Goal: Information Seeking & Learning: Check status

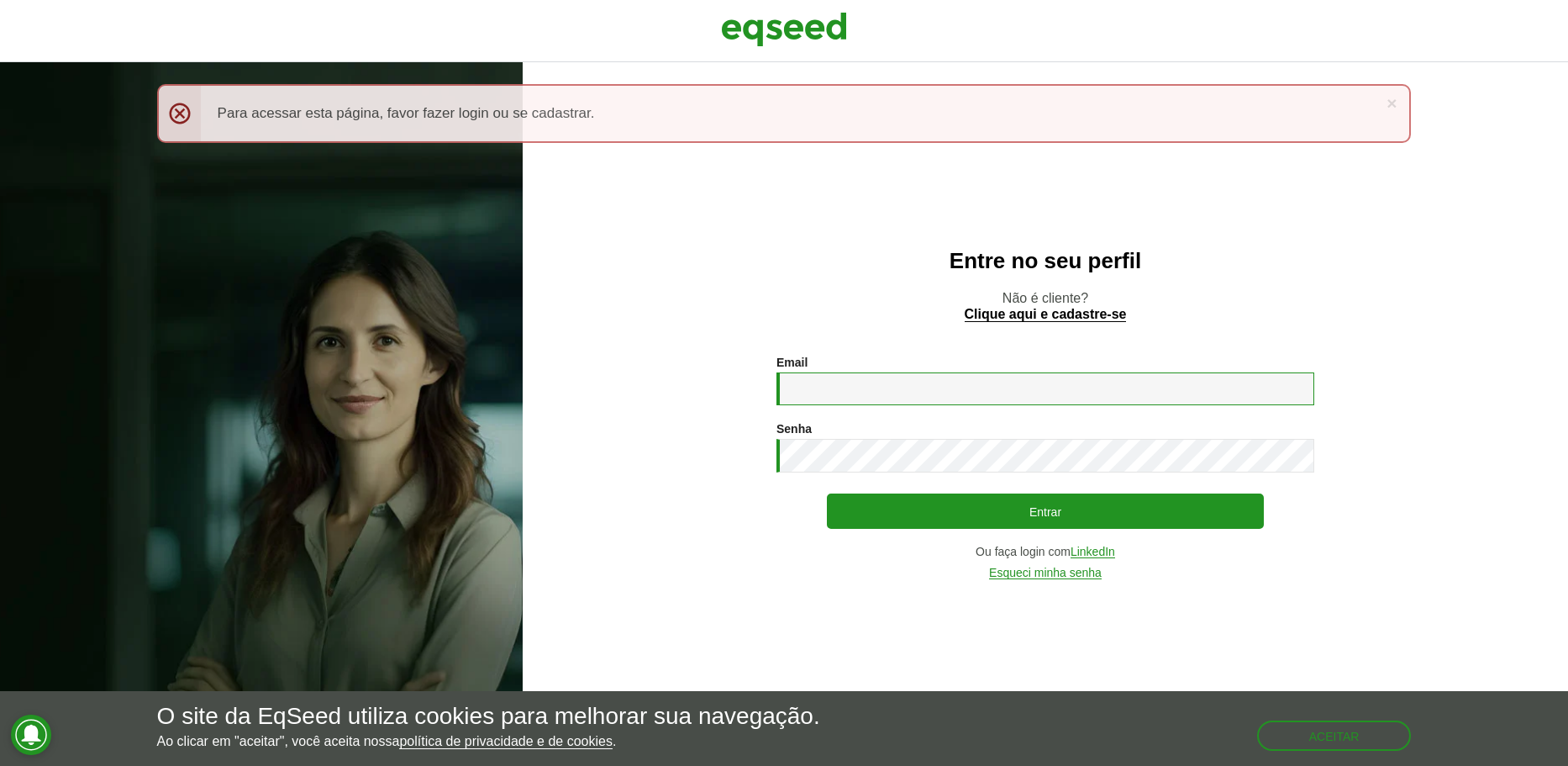
click at [901, 380] on input "Email *" at bounding box center [1045, 389] width 538 height 33
type input "**********"
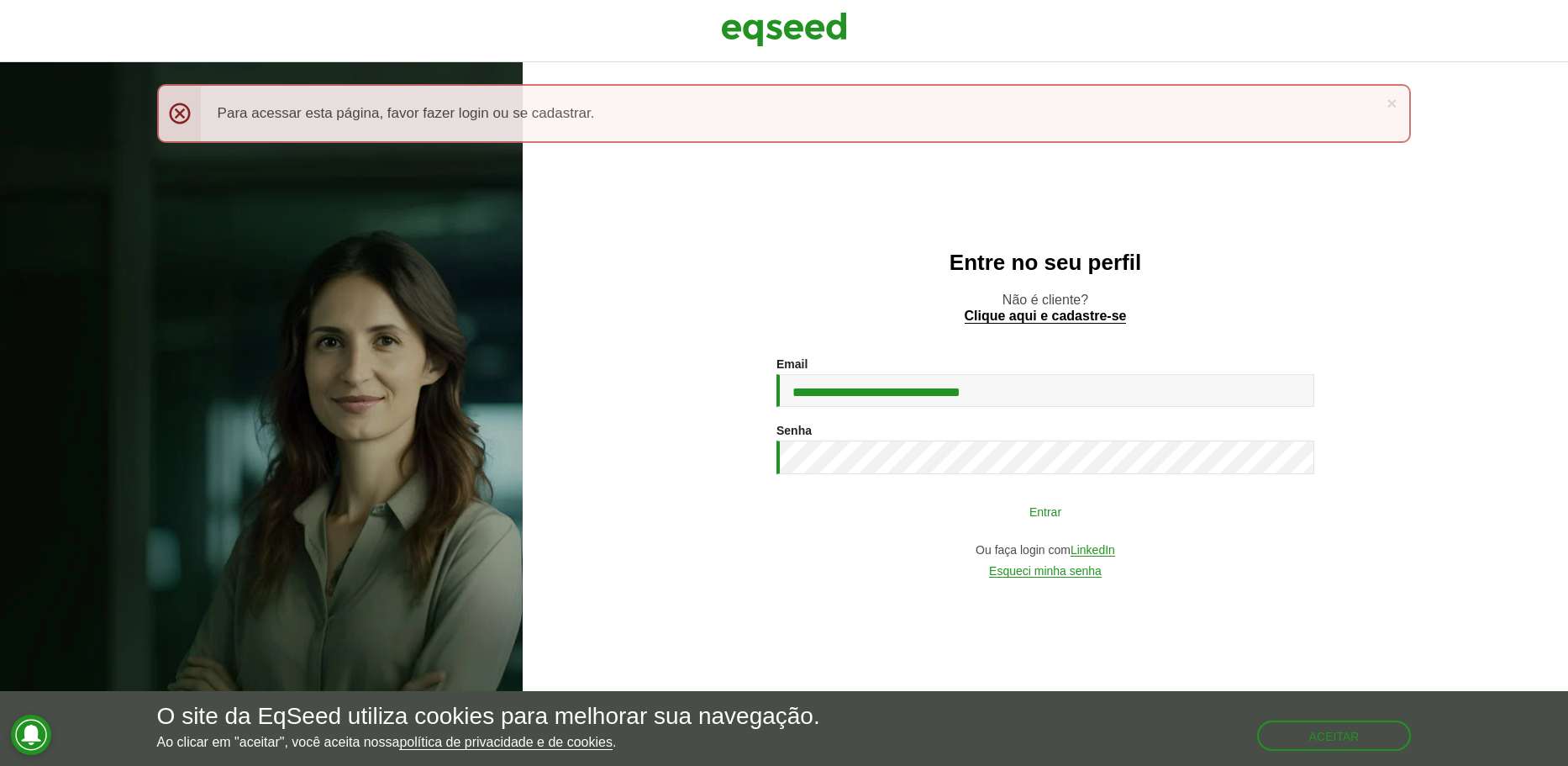
click at [911, 515] on button "Entrar" at bounding box center [1045, 511] width 437 height 32
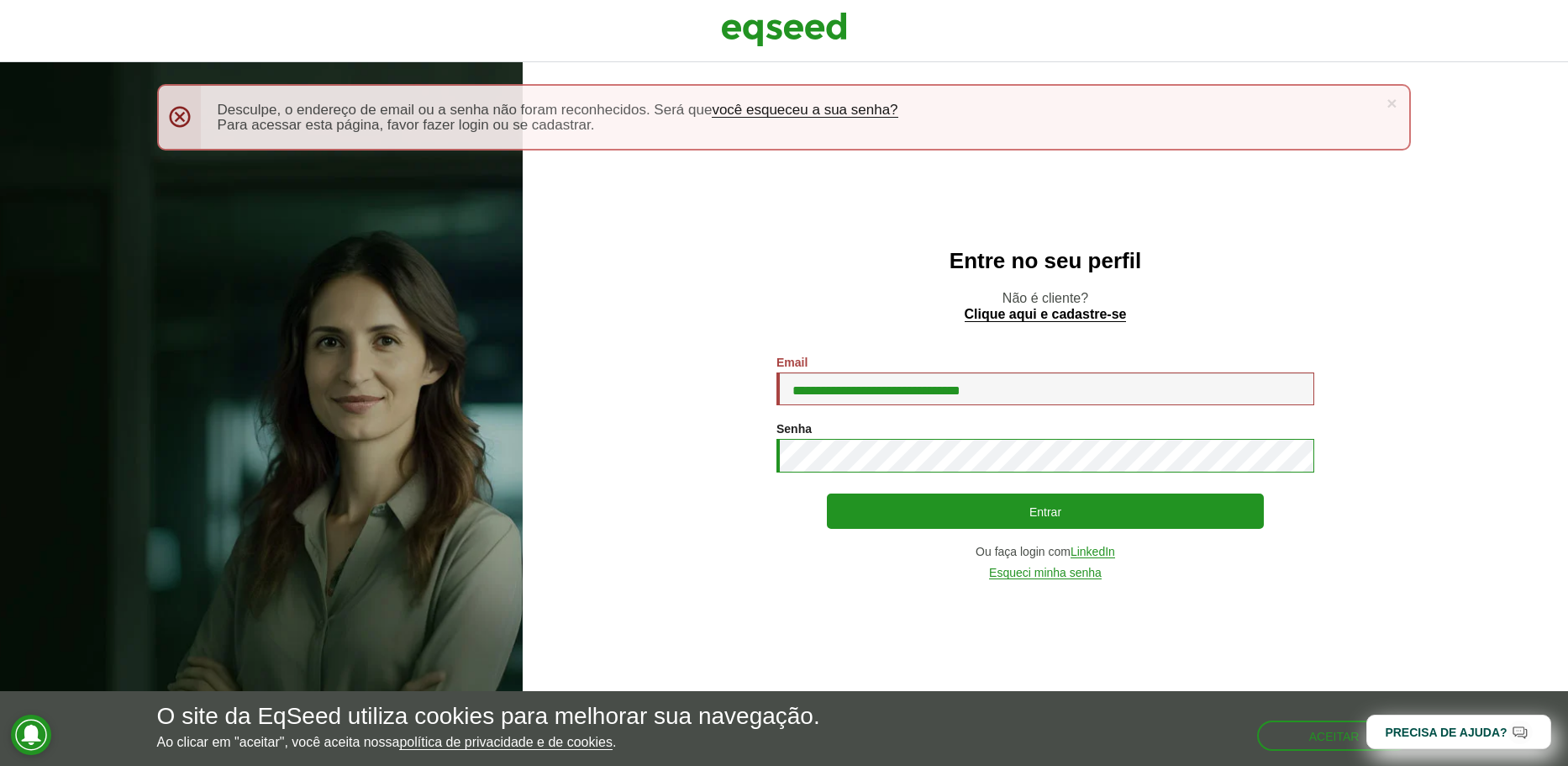
click at [826, 493] on button "Entrar" at bounding box center [1045, 511] width 437 height 35
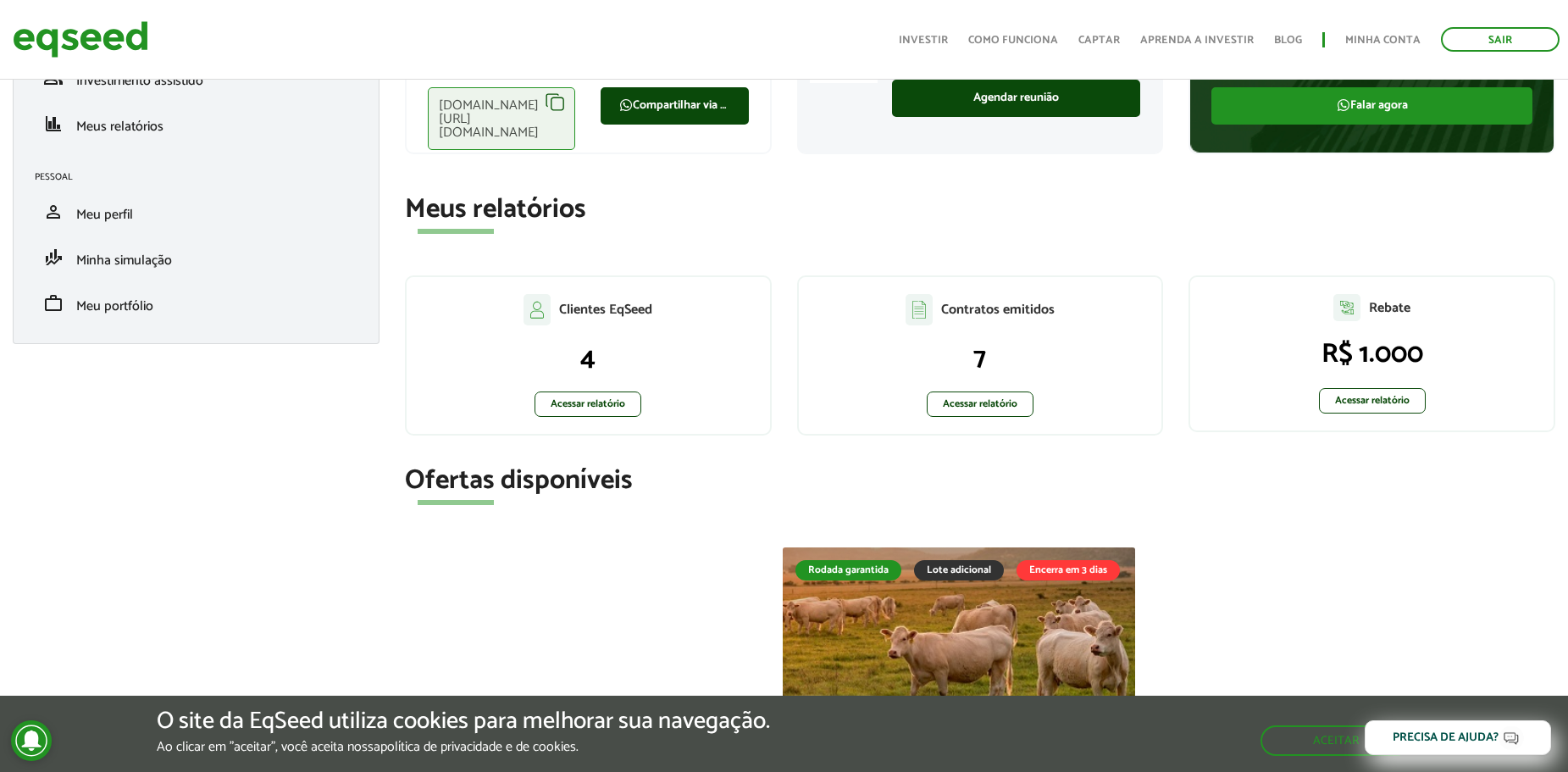
scroll to position [169, 0]
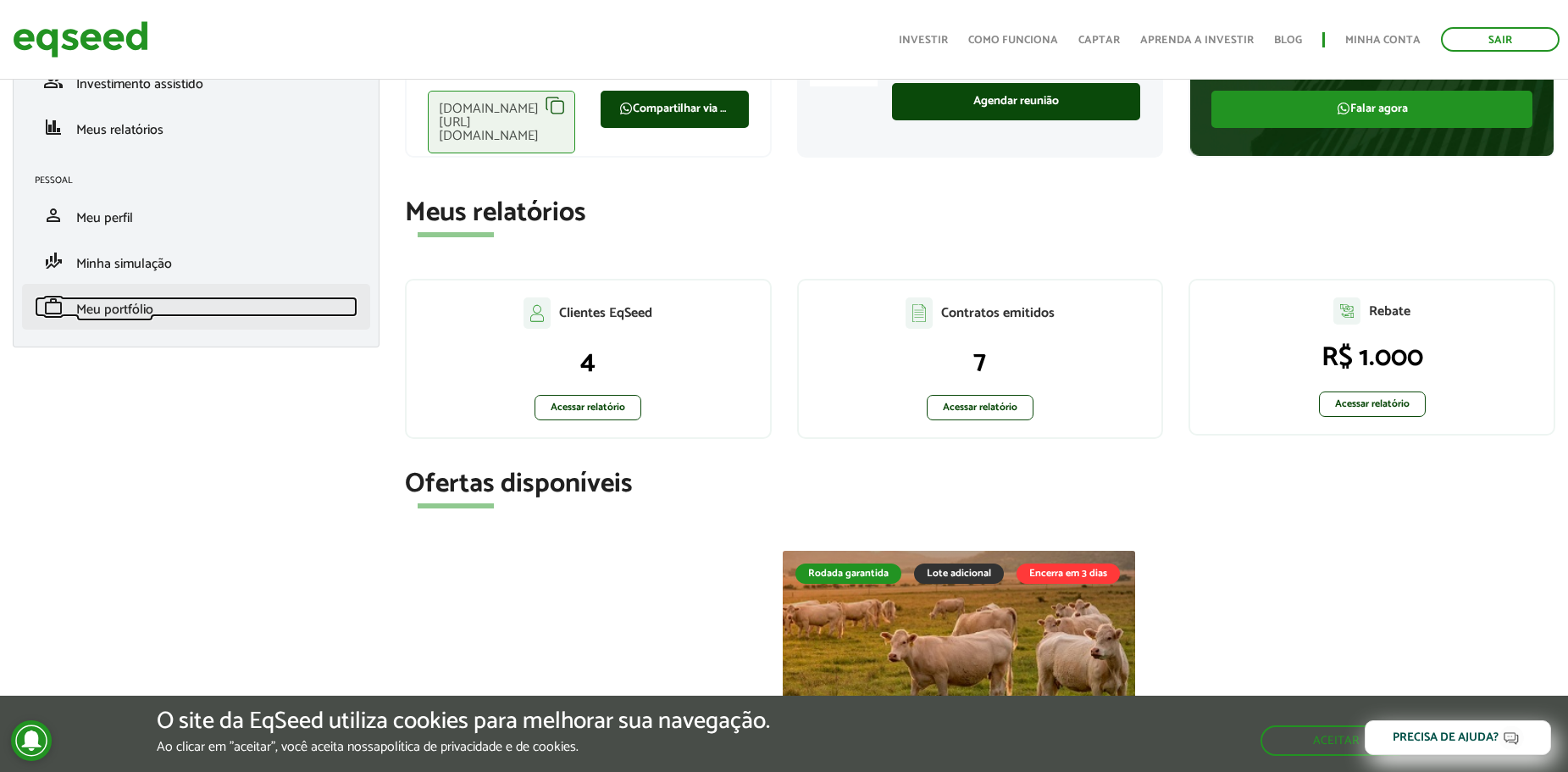
click at [117, 310] on span "Meu portfólio" at bounding box center [115, 310] width 77 height 23
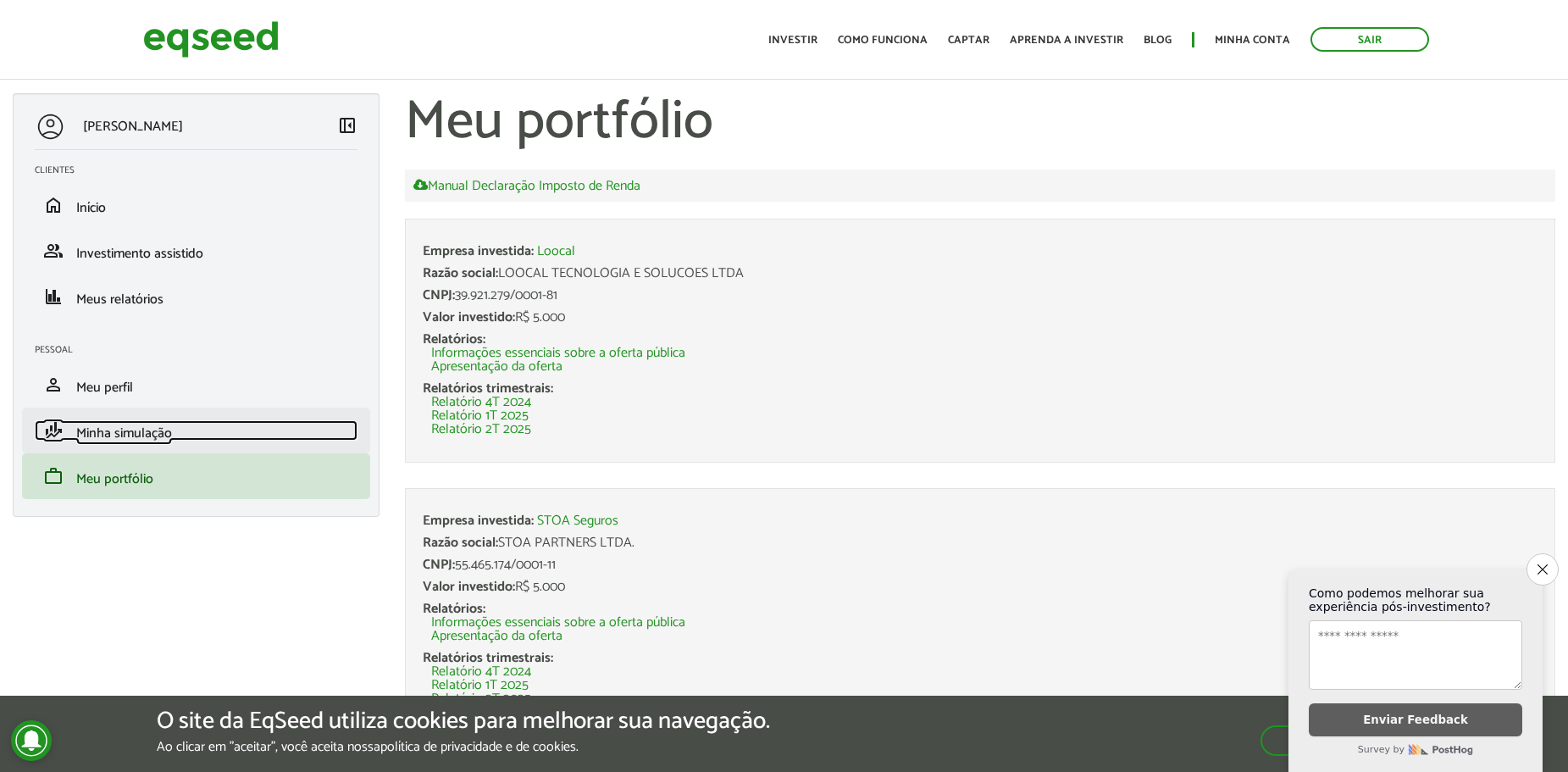
click at [111, 426] on span "Minha simulação" at bounding box center [124, 433] width 96 height 23
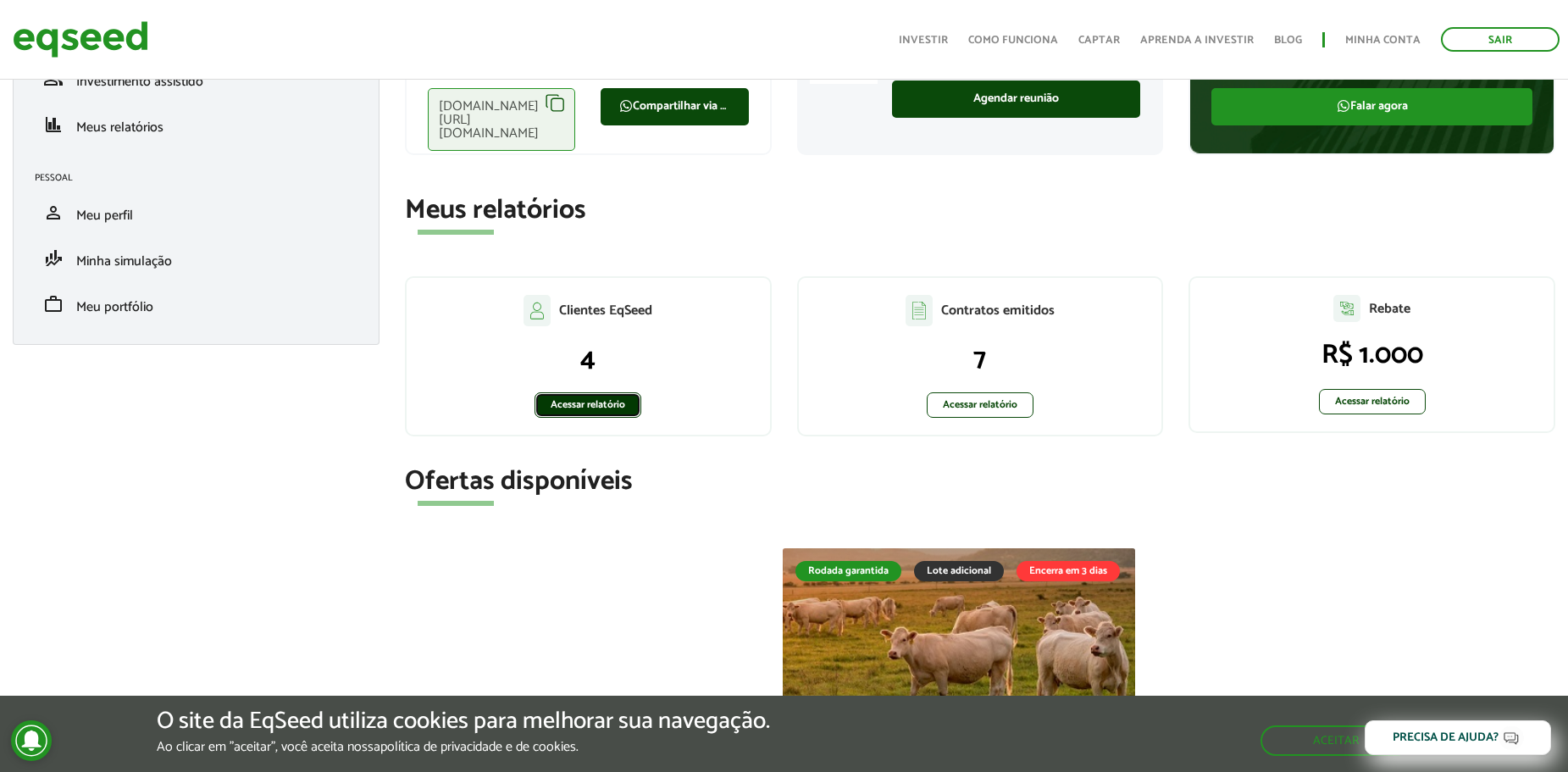
click at [603, 409] on link "Acessar relatório" at bounding box center [588, 405] width 106 height 25
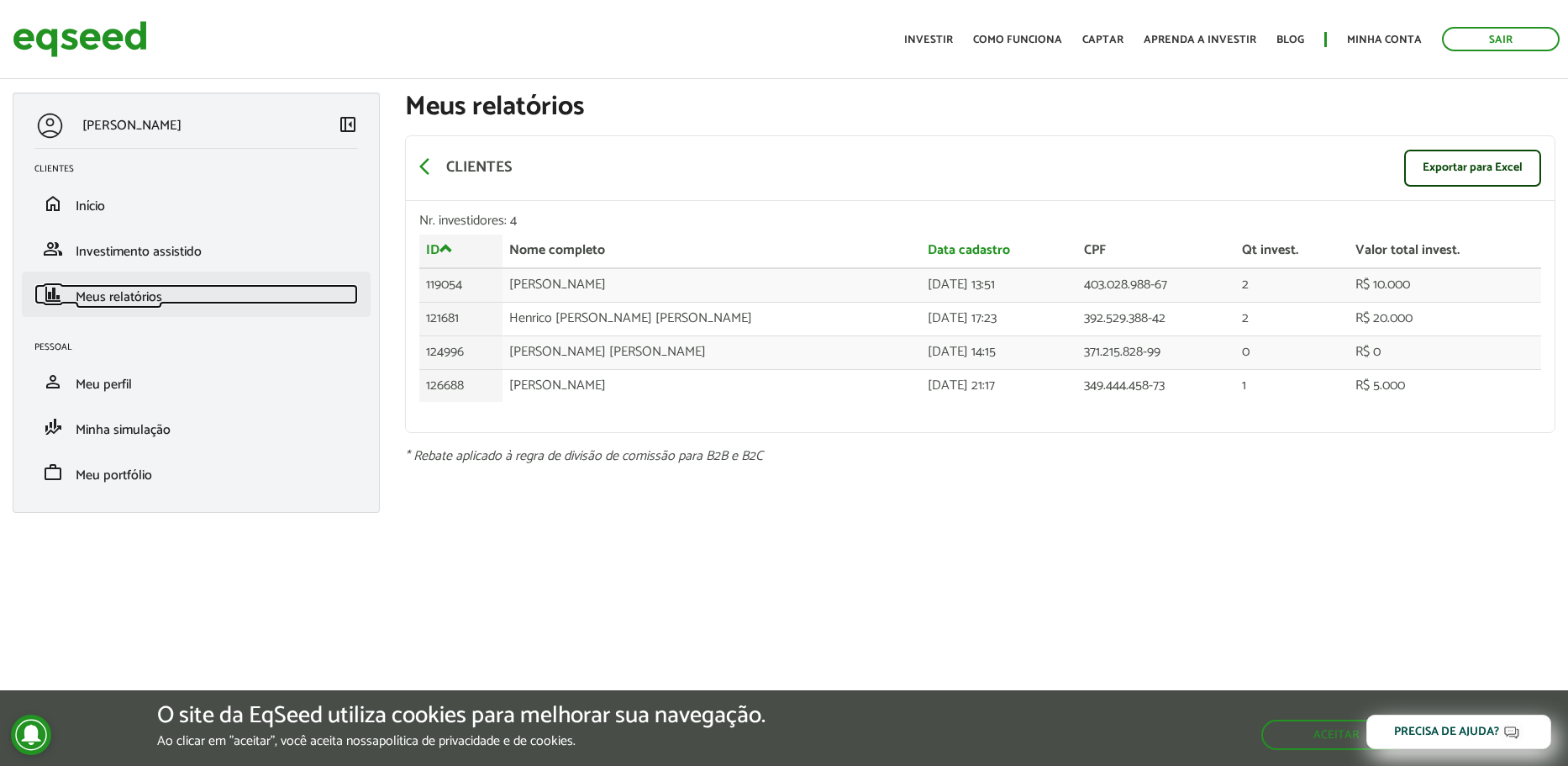
click at [154, 292] on span "Meus relatórios" at bounding box center [119, 297] width 87 height 22
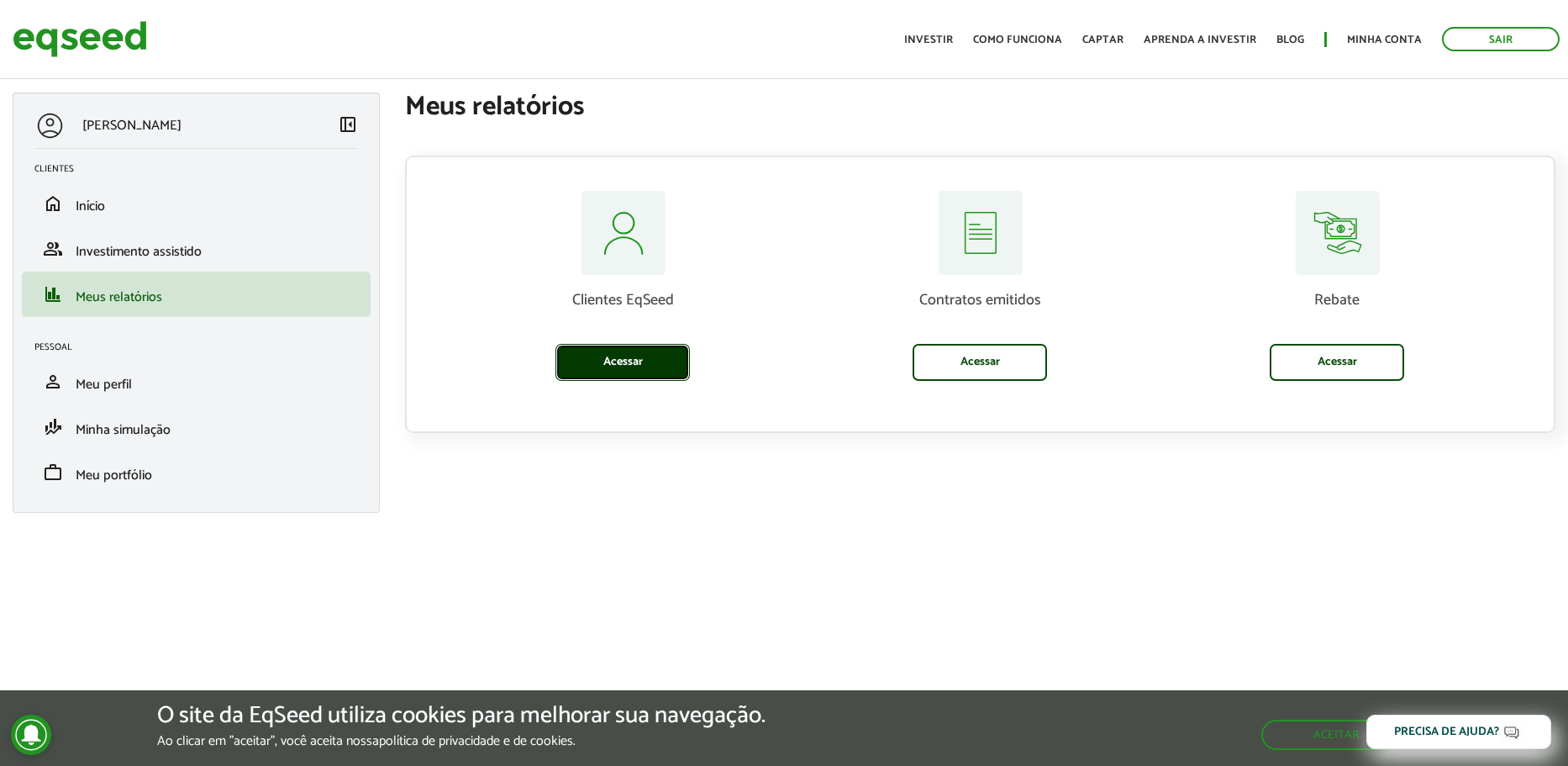
click at [659, 363] on link "Acessar" at bounding box center [623, 362] width 134 height 37
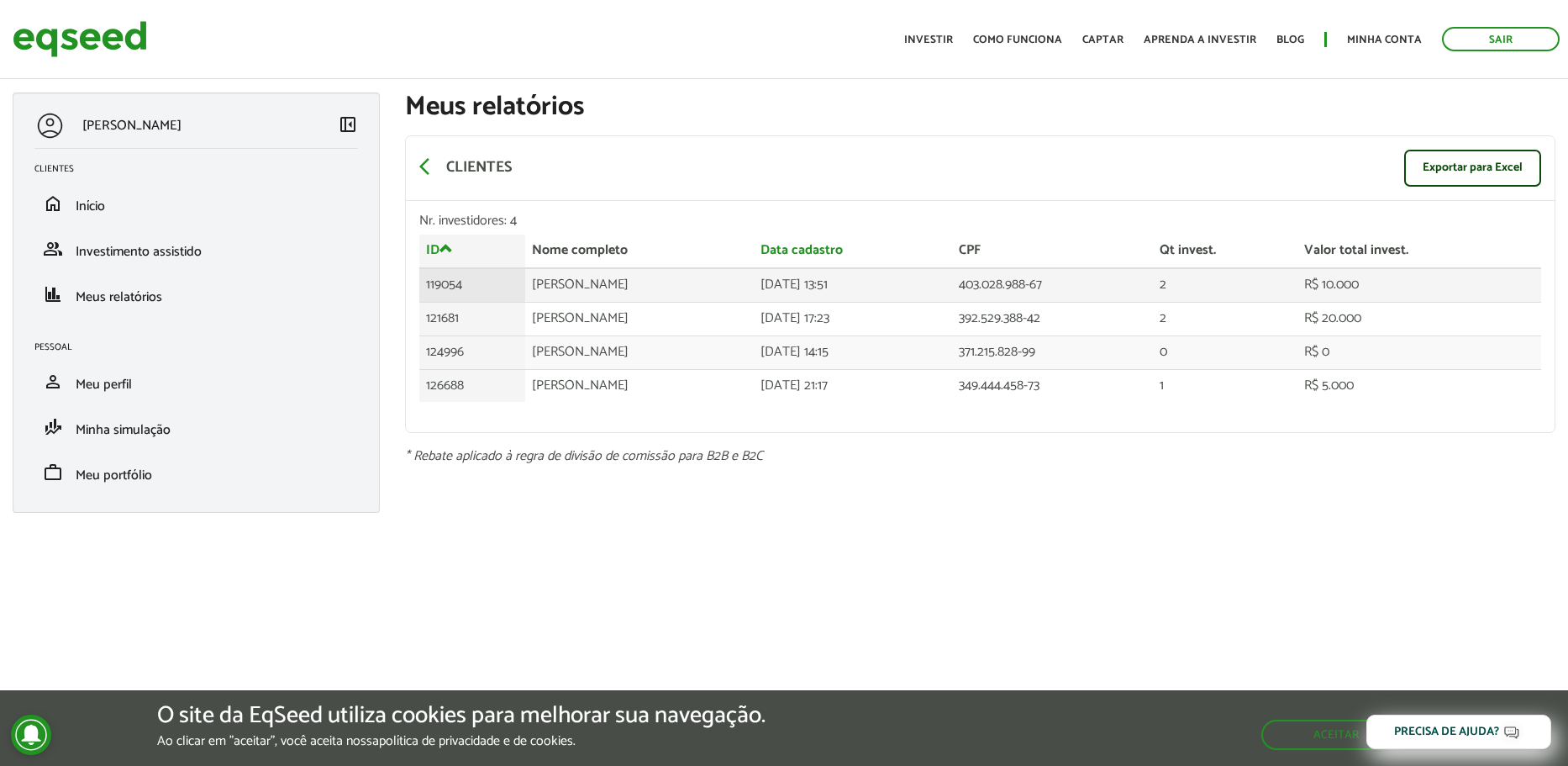
click at [439, 289] on td "119054" at bounding box center [472, 285] width 106 height 34
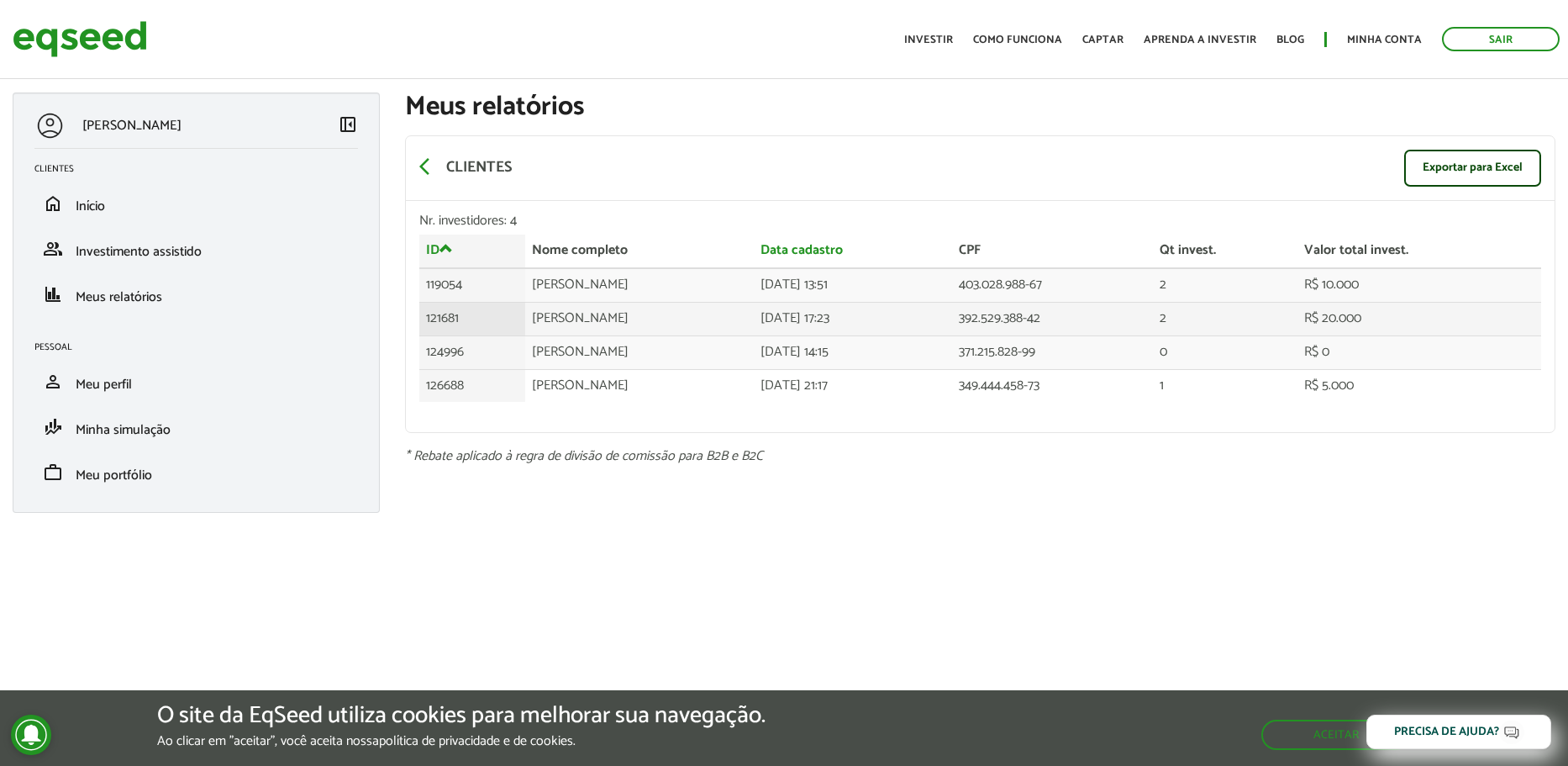
drag, startPoint x: 465, startPoint y: 314, endPoint x: 600, endPoint y: 325, distance: 135.4
click at [473, 314] on td "121681" at bounding box center [472, 319] width 106 height 34
click at [606, 326] on td "[PERSON_NAME]" at bounding box center [639, 319] width 229 height 34
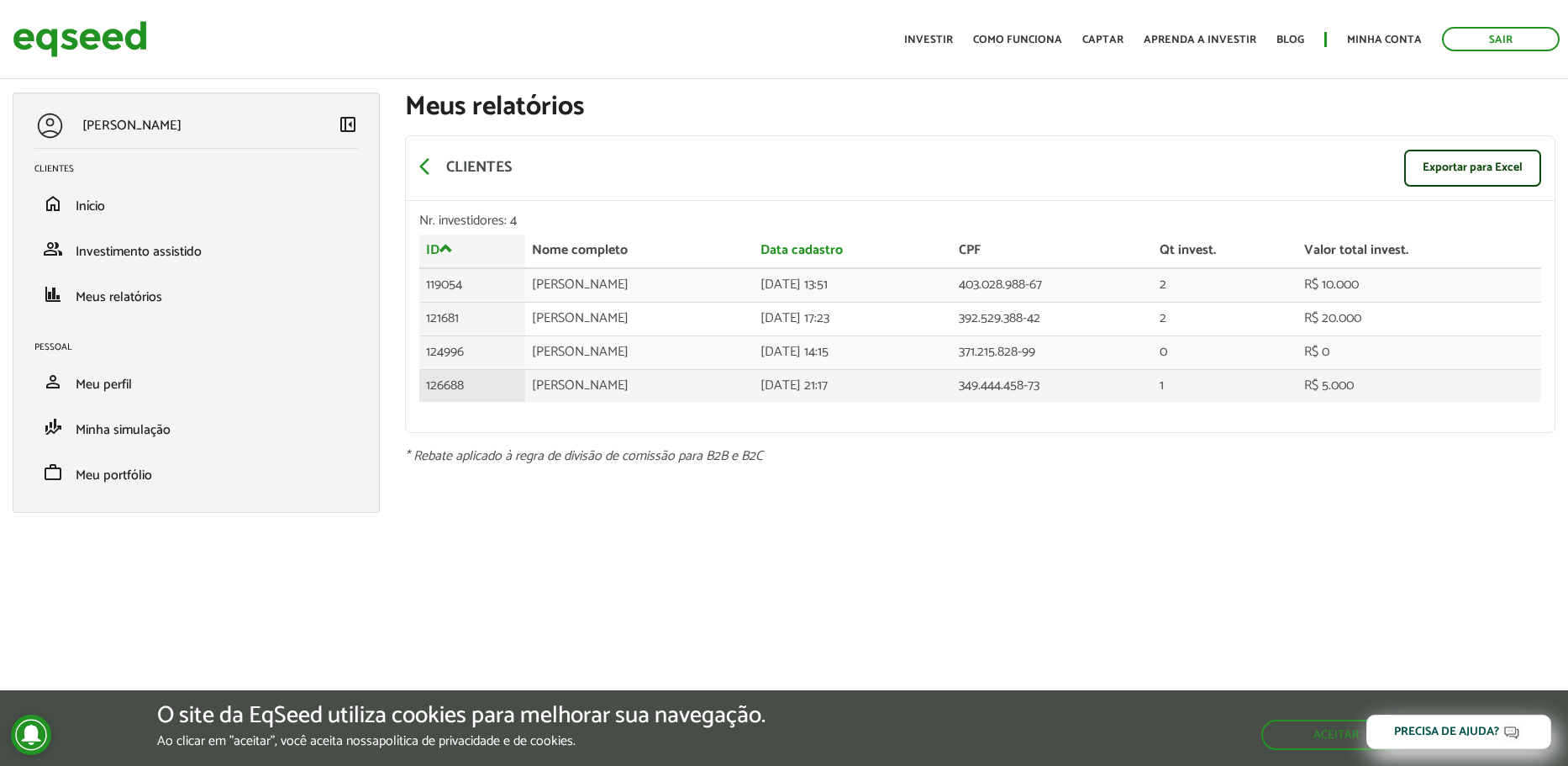
click at [600, 378] on td "[PERSON_NAME]" at bounding box center [639, 385] width 229 height 33
click at [602, 395] on td "[PERSON_NAME]" at bounding box center [639, 385] width 229 height 33
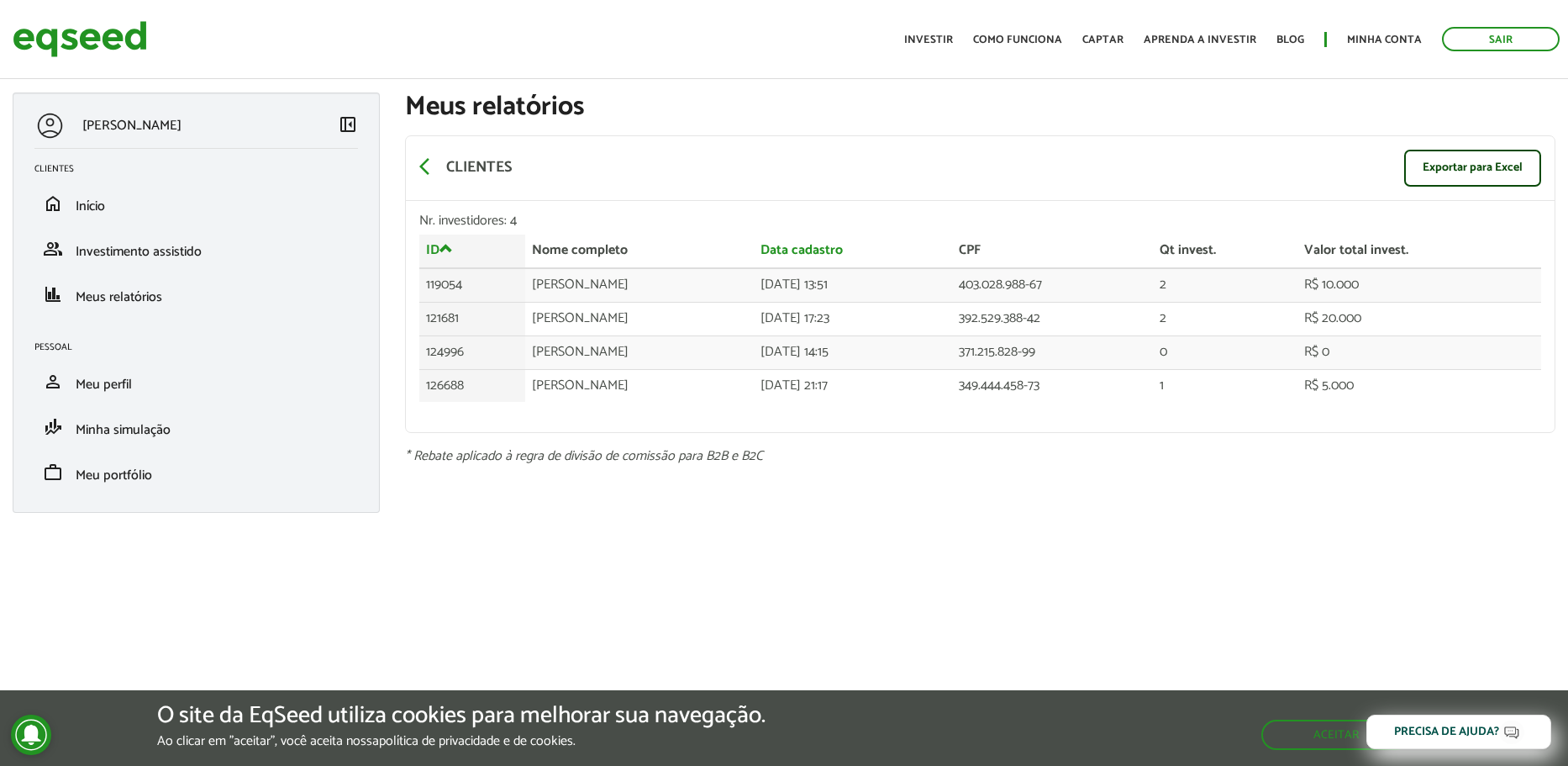
click at [669, 418] on div "ID Nome completo Data cadastro CPF Qt invest. Valor total invest. ID Nome compl…" at bounding box center [981, 326] width 1123 height 184
click at [100, 390] on span "Meu perfil" at bounding box center [104, 384] width 56 height 22
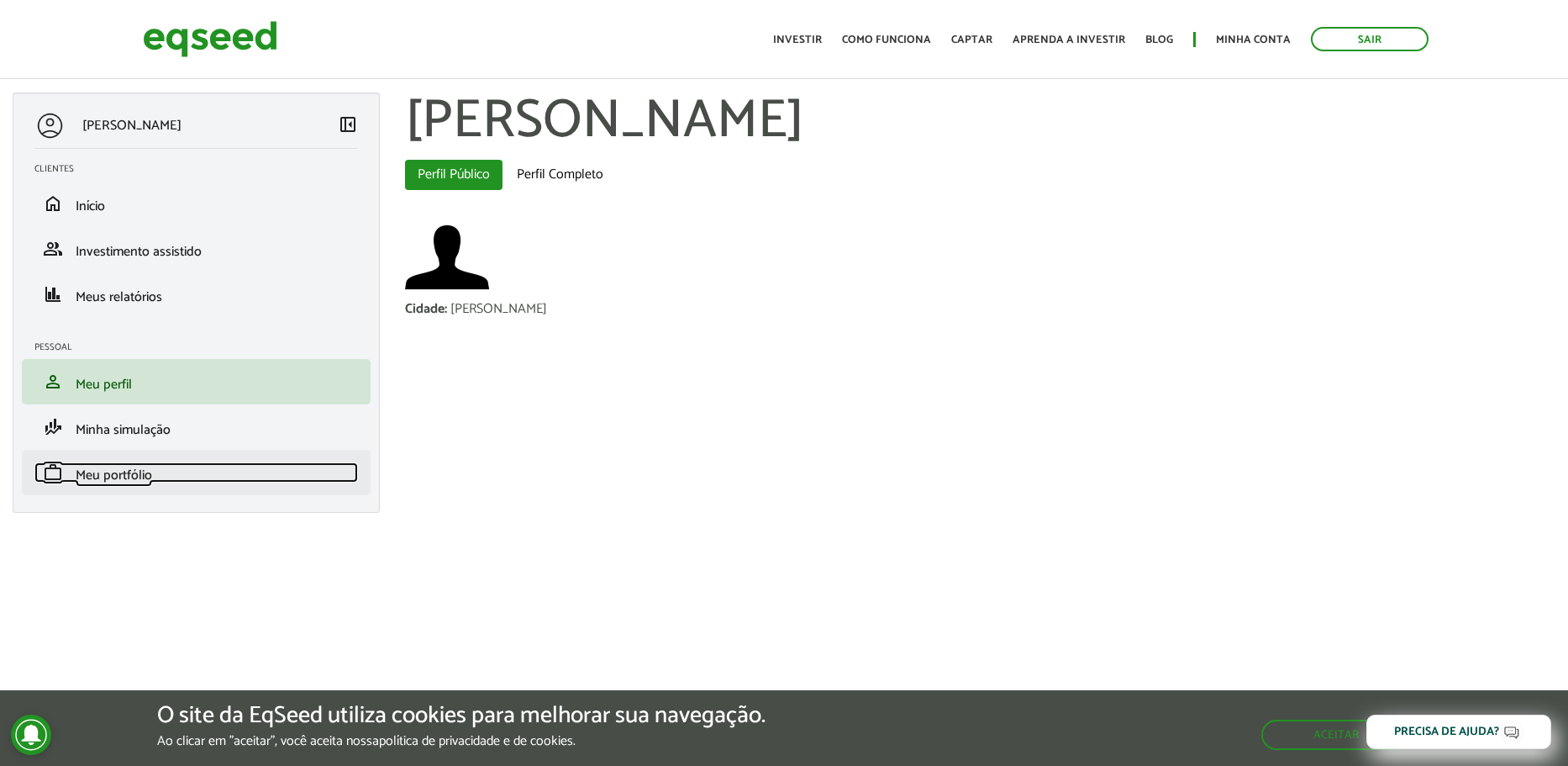
click at [138, 475] on span "Meu portfólio" at bounding box center [114, 475] width 77 height 22
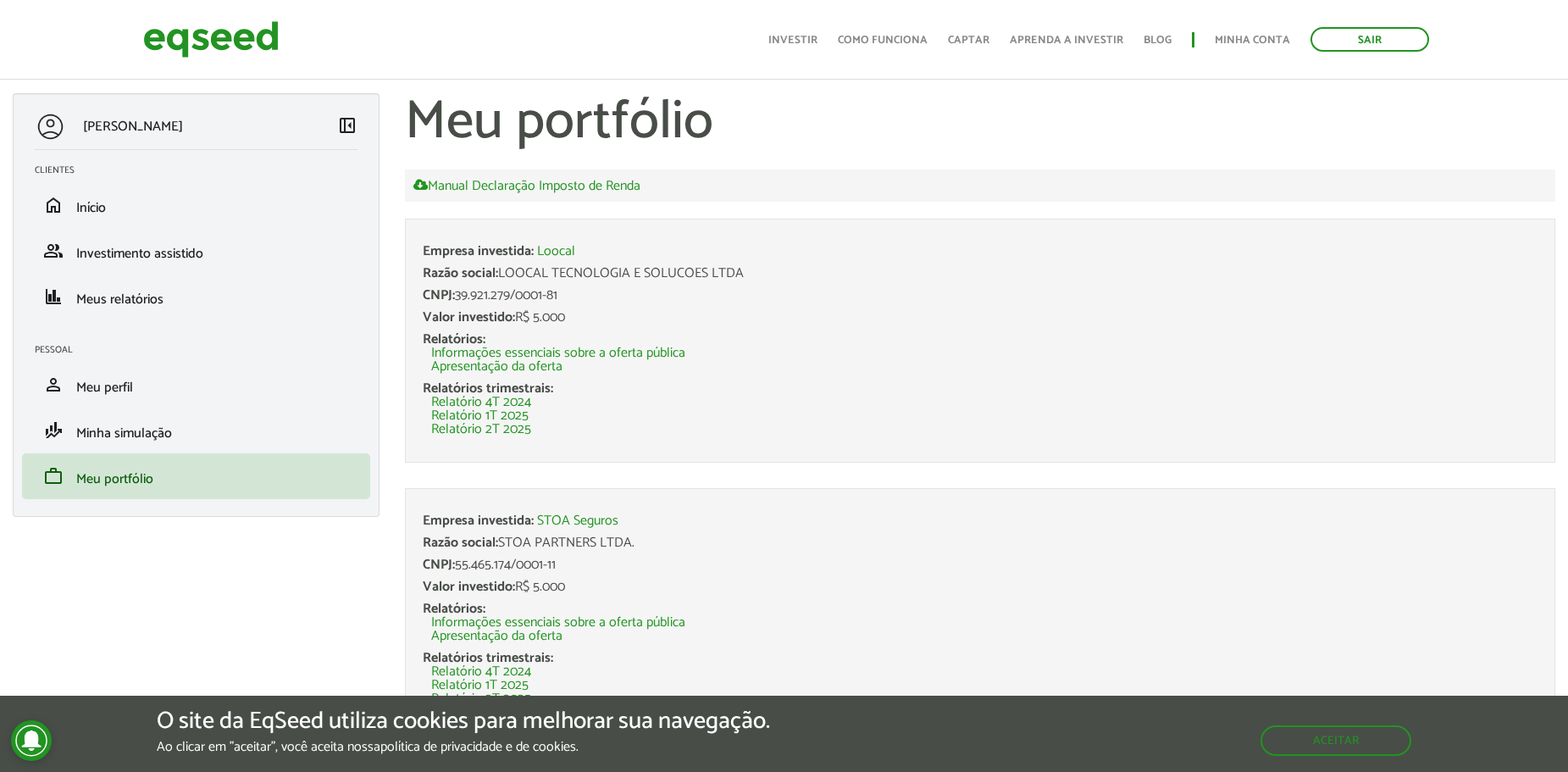
scroll to position [20, 0]
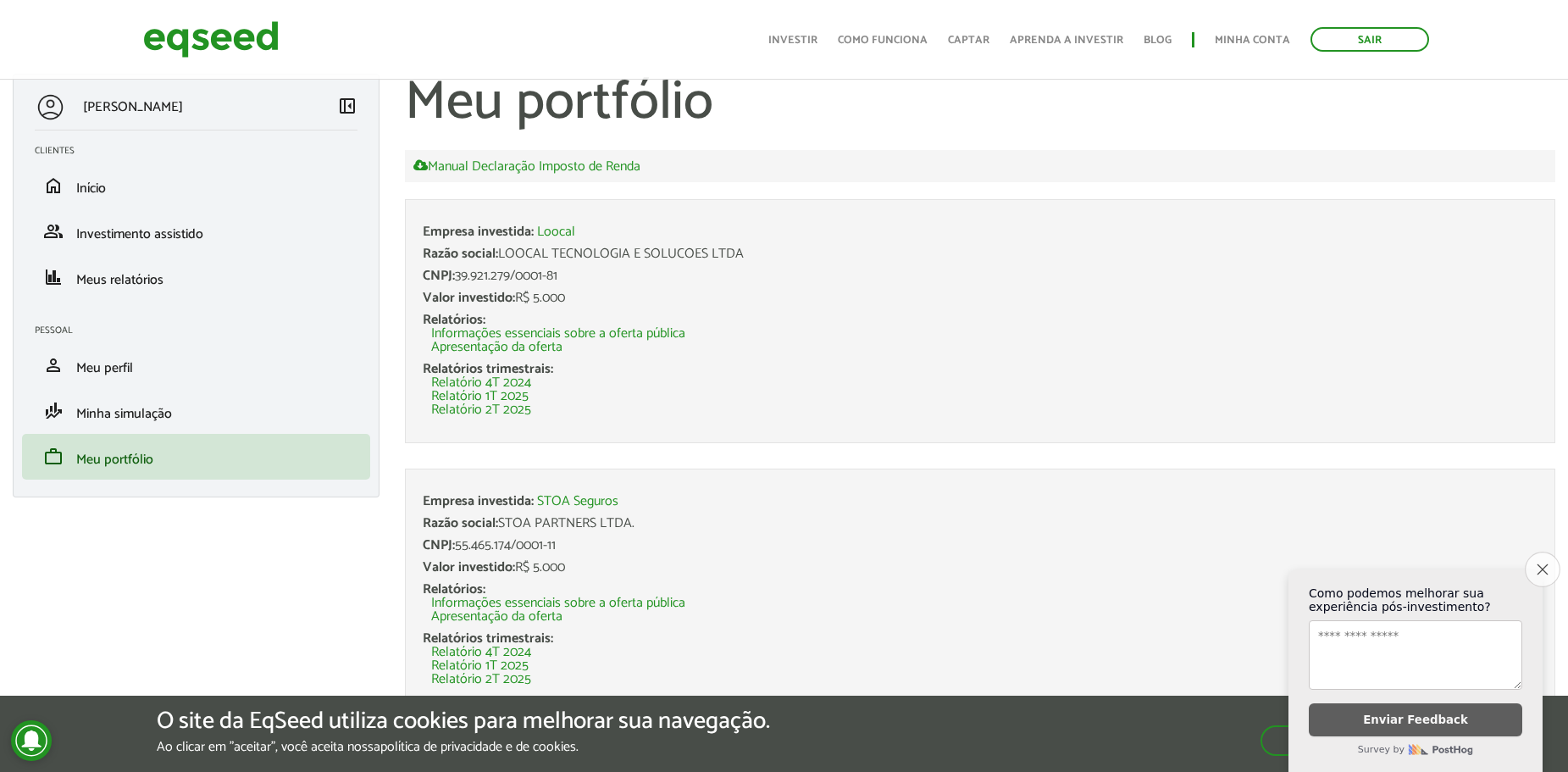
click at [1535, 561] on button "Close survey" at bounding box center [1543, 570] width 36 height 36
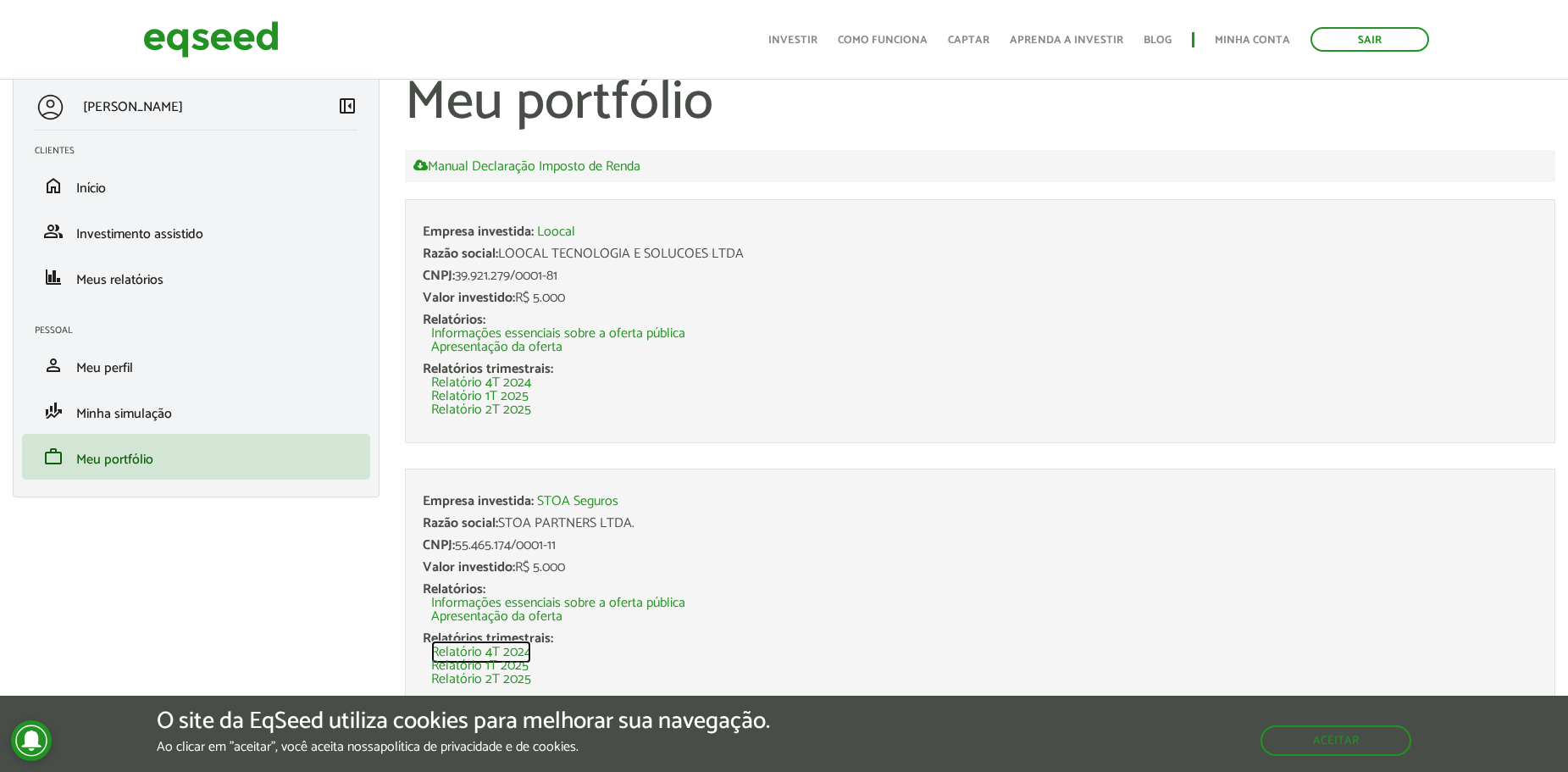
click at [500, 651] on link "Relatório 4T 2024" at bounding box center [481, 652] width 100 height 13
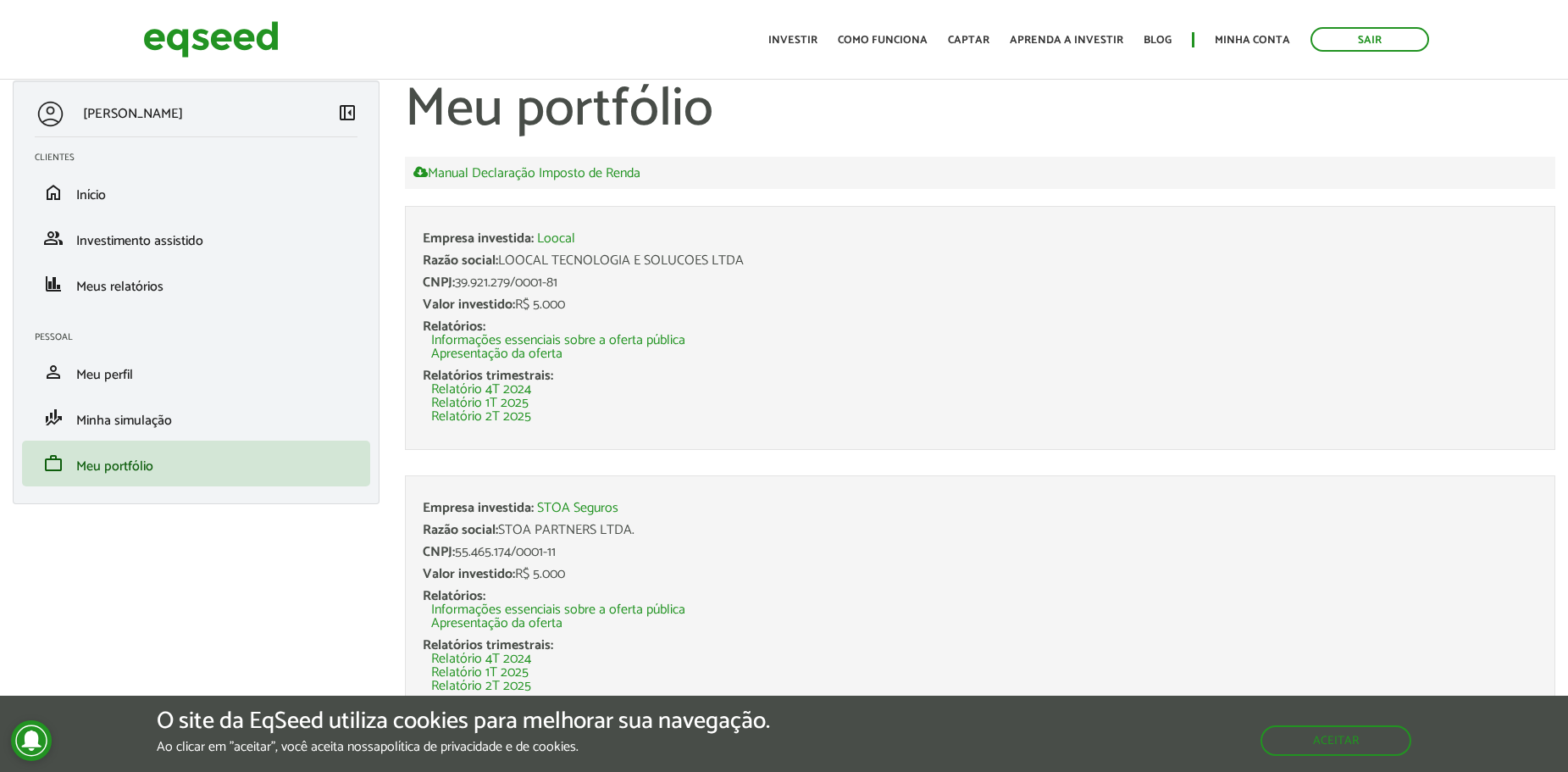
scroll to position [20, 0]
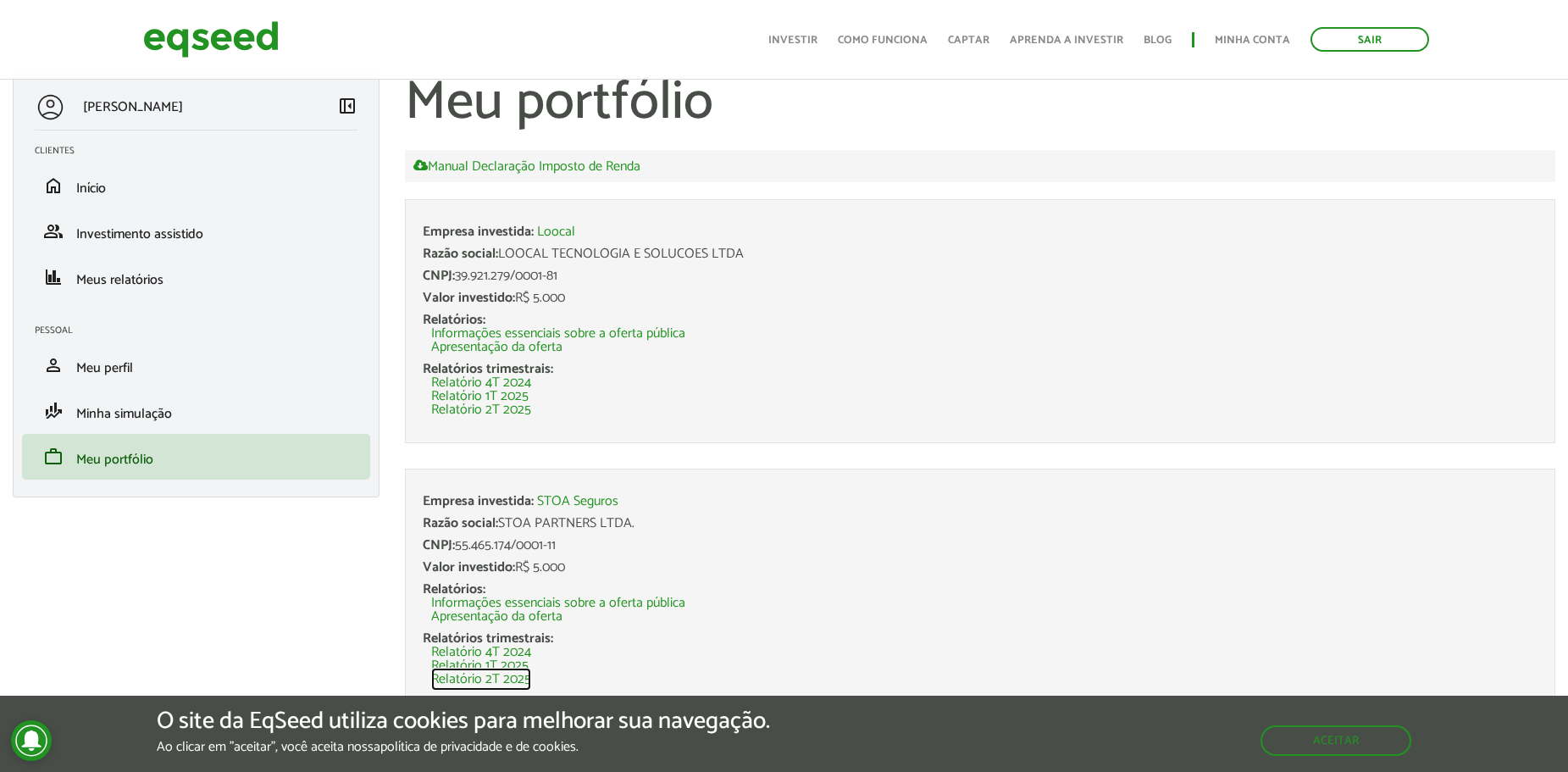
click at [515, 684] on link "Relatório 2T 2025" at bounding box center [481, 679] width 100 height 13
